Goal: Task Accomplishment & Management: Use online tool/utility

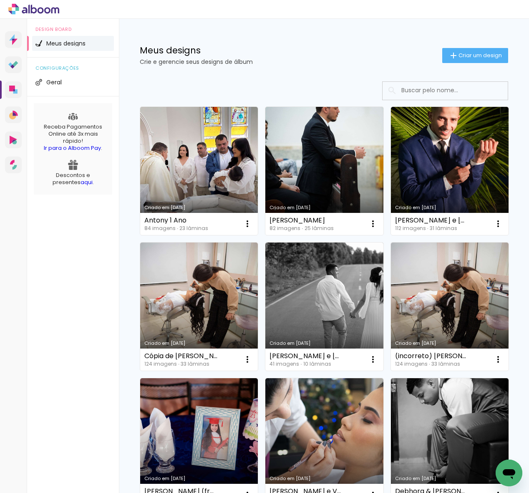
click at [449, 55] on iron-icon at bounding box center [454, 55] width 10 height 10
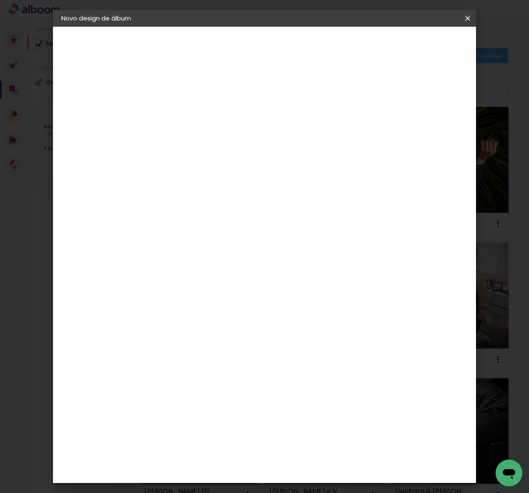
click at [198, 116] on input at bounding box center [198, 112] width 0 height 13
type input "Kétury 15 anos"
type paper-input "Kétury 15 anos"
click at [283, 49] on paper-button "Avançar" at bounding box center [262, 44] width 41 height 14
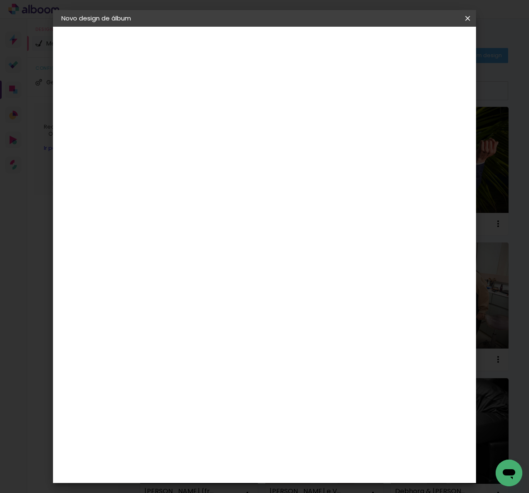
click at [198, 364] on paper-item "Print7" at bounding box center [219, 373] width 90 height 18
click at [0, 0] on slot "Avançar" at bounding box center [0, 0] width 0 height 0
click at [254, 417] on span "30 × 30" at bounding box center [234, 425] width 39 height 17
click at [0, 0] on slot "Avançar" at bounding box center [0, 0] width 0 height 0
click at [416, 42] on span "Iniciar design" at bounding box center [397, 44] width 38 height 6
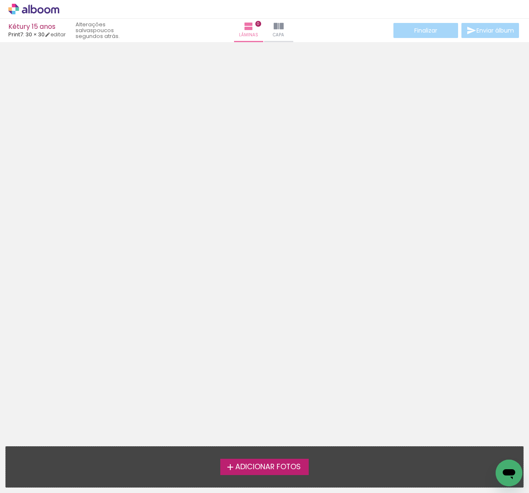
click at [240, 464] on span "Adicionar Fotos" at bounding box center [268, 467] width 66 height 8
click at [0, 0] on input "file" at bounding box center [0, 0] width 0 height 0
